Goal: Check status: Check status

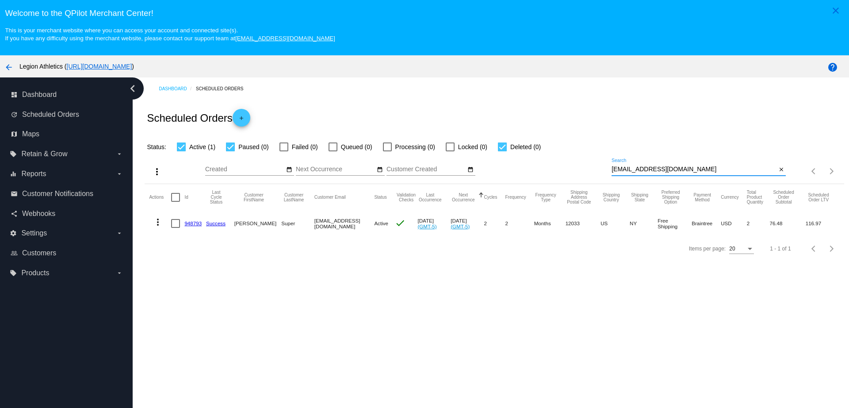
paste input "[EMAIL_ADDRESS][DOMAIN_NAME]"
drag, startPoint x: 679, startPoint y: 168, endPoint x: 588, endPoint y: 168, distance: 90.2
click at [588, 168] on div "more_vert Aug Jan Feb Mar [DATE]" at bounding box center [494, 167] width 699 height 31
type input "[EMAIL_ADDRESS][DOMAIN_NAME]"
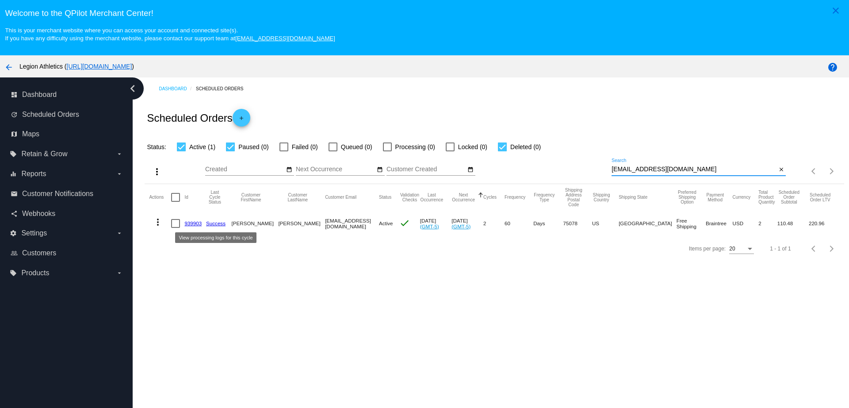
click at [197, 222] on link "939903" at bounding box center [192, 223] width 17 height 6
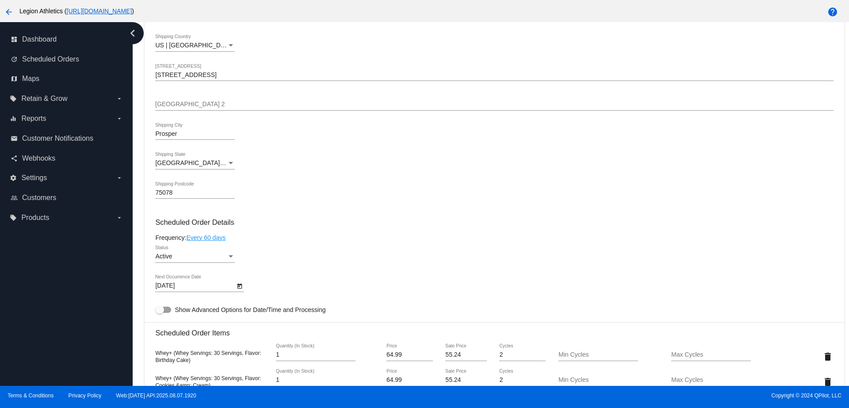
scroll to position [387, 0]
